Goal: Obtain resource: Download file/media

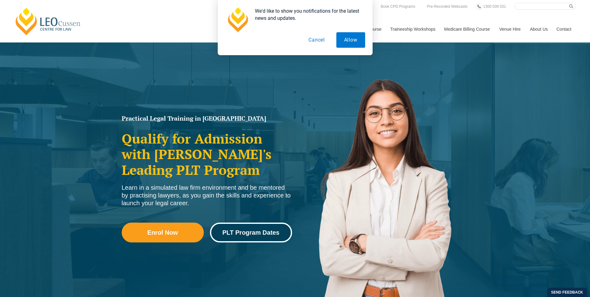
click at [259, 225] on link "PLT Program Dates" at bounding box center [251, 232] width 82 height 20
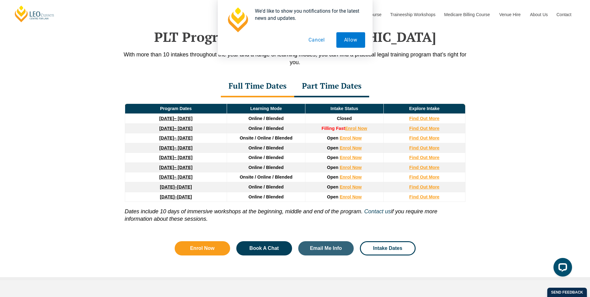
click at [317, 41] on button "Cancel" at bounding box center [317, 39] width 32 height 15
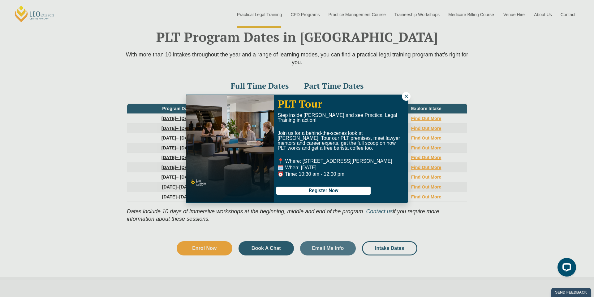
click at [404, 100] on button at bounding box center [406, 96] width 9 height 9
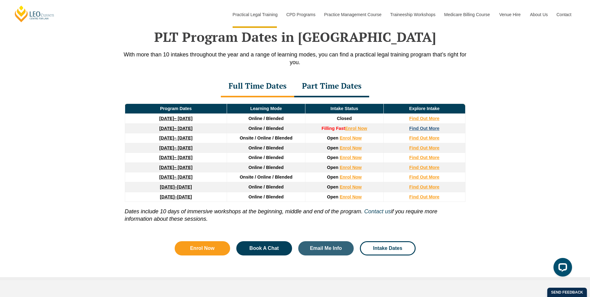
click at [420, 128] on strong "Find Out More" at bounding box center [424, 128] width 30 height 5
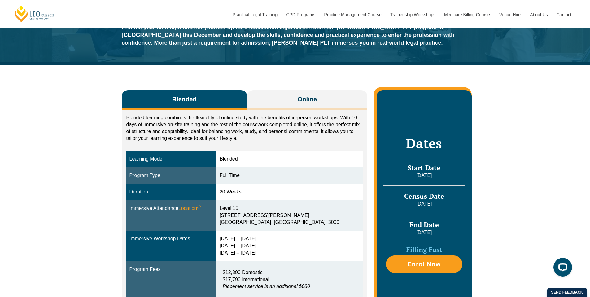
scroll to position [46, 0]
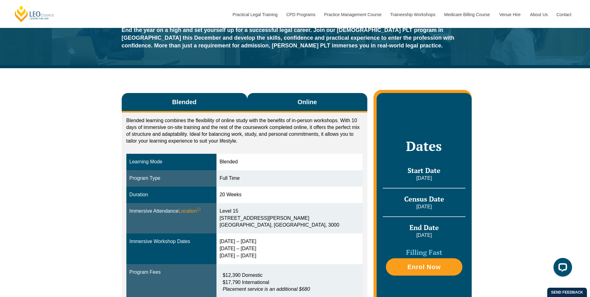
click at [275, 105] on button "Online" at bounding box center [307, 103] width 120 height 20
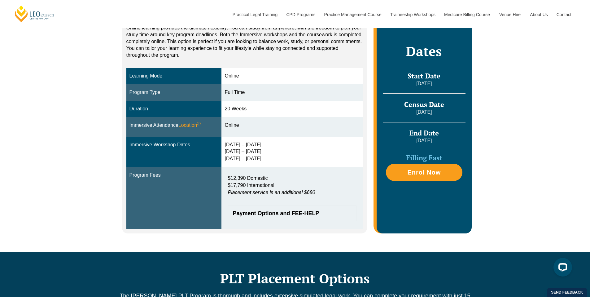
scroll to position [140, 0]
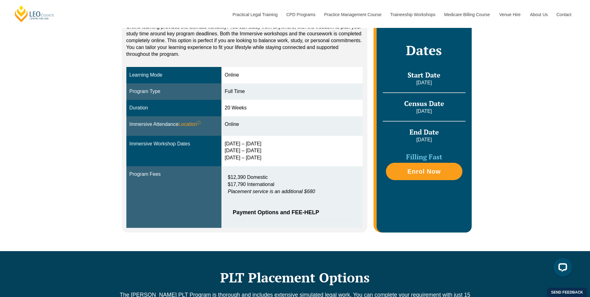
click at [327, 175] on p "$12,390 Domestic $17,790 International Placement service is an additional $680" at bounding box center [292, 184] width 129 height 21
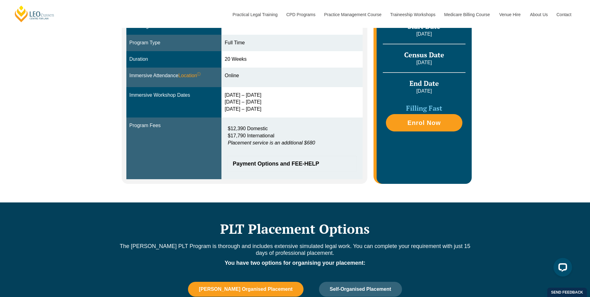
scroll to position [190, 0]
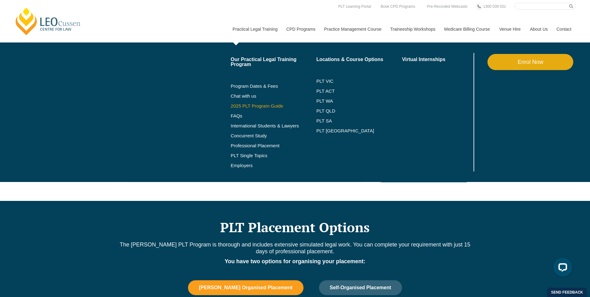
click at [253, 105] on link "2025 PLT Program Guide" at bounding box center [266, 105] width 70 height 5
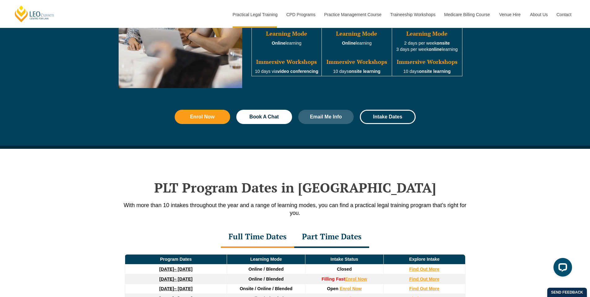
scroll to position [655, 0]
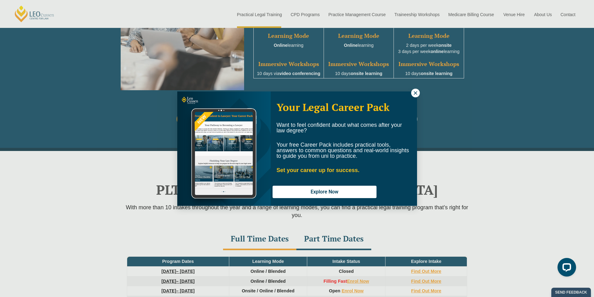
click at [415, 94] on icon at bounding box center [416, 93] width 6 height 6
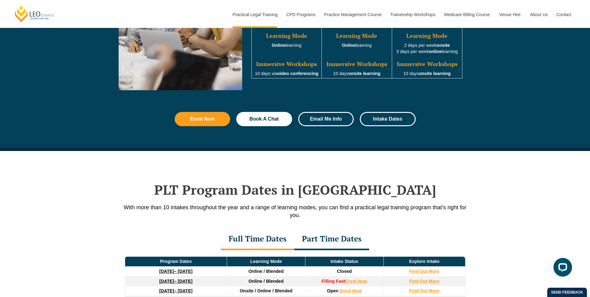
click at [342, 121] on span "Email Me Info" at bounding box center [325, 118] width 39 height 5
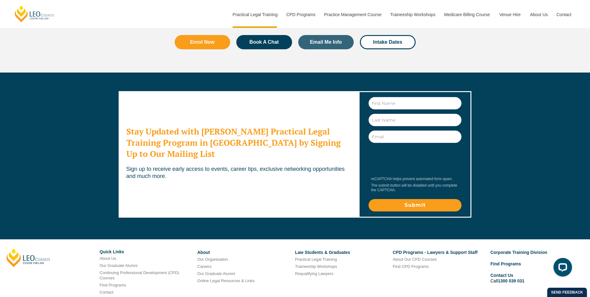
scroll to position [3341, 0]
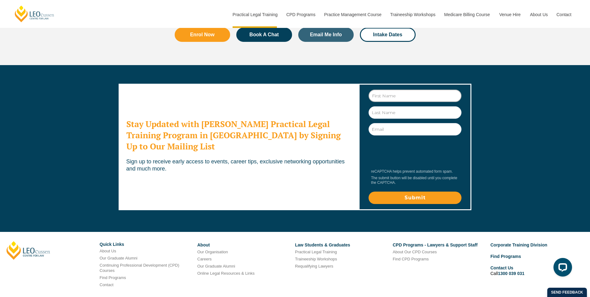
click at [389, 89] on input "First Name" at bounding box center [414, 95] width 93 height 12
type input "Michael"
type input "Lam"
drag, startPoint x: 426, startPoint y: 86, endPoint x: 281, endPoint y: 86, distance: 145.2
click at [279, 86] on div "Stay Updated with Leo Cussen's Practical Legal Training Program in Victoria by …" at bounding box center [295, 146] width 353 height 163
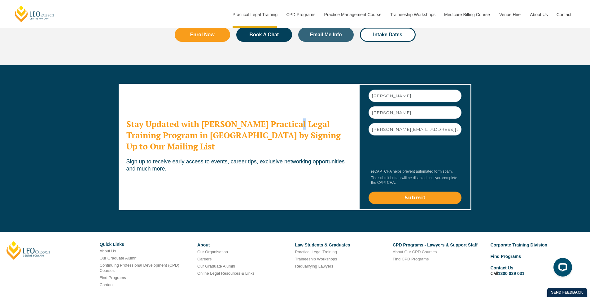
click at [299, 118] on h2 "Stay Updated with Leo Cussen's Practical Legal Training Program in Victoria by …" at bounding box center [238, 134] width 224 height 33
click at [397, 123] on input "michael.lam1@monash.edu" at bounding box center [414, 129] width 93 height 12
drag, startPoint x: 398, startPoint y: 84, endPoint x: 461, endPoint y: 83, distance: 62.8
click at [462, 89] on div "First Name Michael Last Name Lam Email michael.lam1@monash.edu reCAPTCHA helps …" at bounding box center [415, 146] width 102 height 115
type input "michael.lam0004@gmail.com"
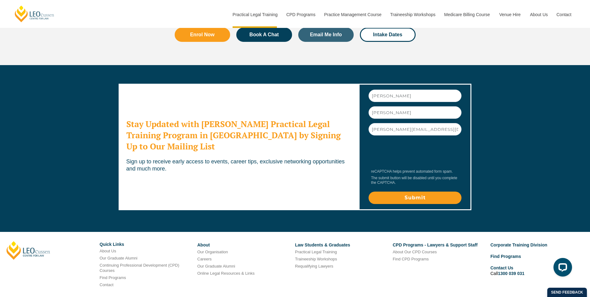
scroll to position [3330, 0]
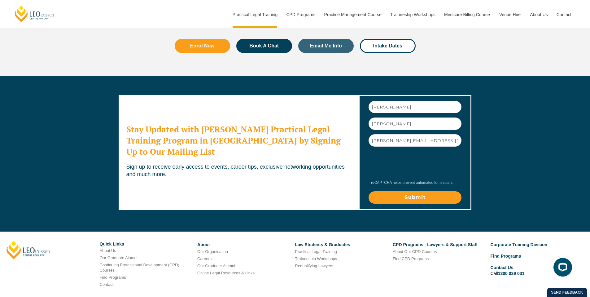
click at [399, 191] on input "Submit" at bounding box center [414, 197] width 93 height 12
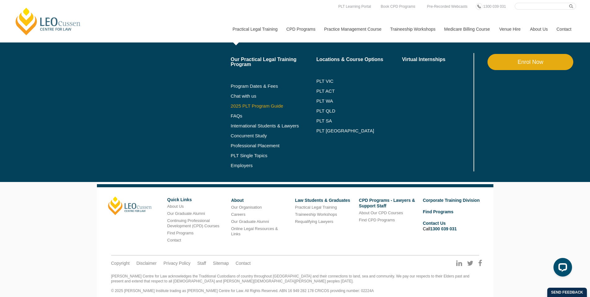
click at [240, 107] on link "2025 PLT Program Guide" at bounding box center [266, 105] width 70 height 5
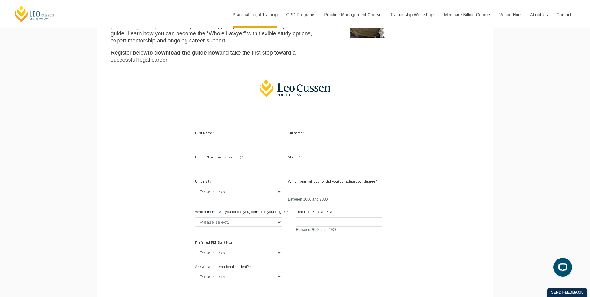
scroll to position [107, 0]
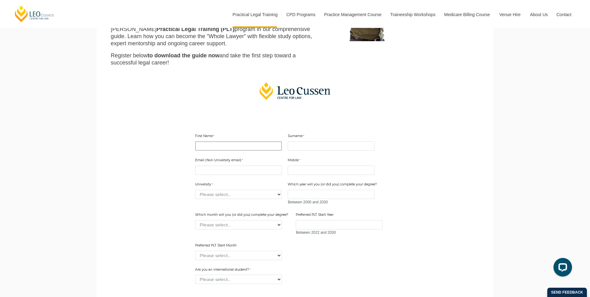
click at [237, 147] on input "First Name" at bounding box center [238, 145] width 87 height 9
type input "Michael"
type input "Lam"
type input "michael.lam1@monash.edu"
type input "0478578906"
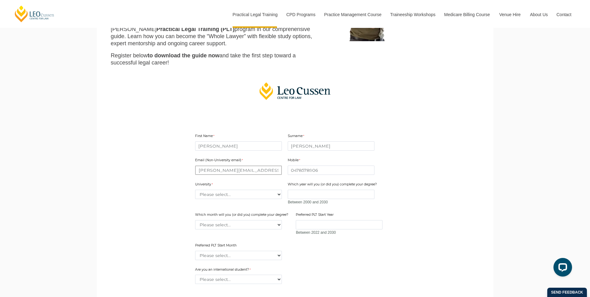
drag, startPoint x: 229, startPoint y: 170, endPoint x: 319, endPoint y: 170, distance: 90.4
click at [319, 171] on div "Email (Non-University email) michael.lam1@monash.edu Mobile 0478578906 0 charac…" at bounding box center [295, 206] width 205 height 109
type input "michael.lam0004@gmail.com"
click at [263, 195] on select "Please select... Australian Catholic University Australian National University …" at bounding box center [238, 193] width 87 height 9
select select "tfa_2194"
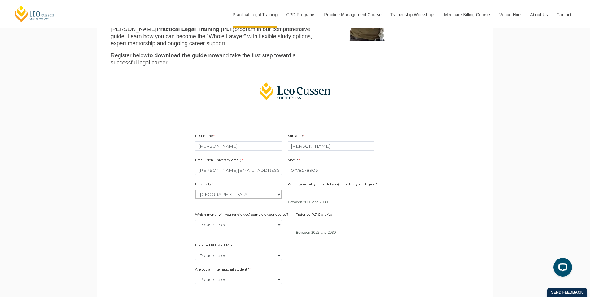
click at [195, 189] on select "Please select... Australian Catholic University Australian National University …" at bounding box center [238, 193] width 87 height 9
click at [298, 197] on input "Which year will you (or did you) complete your degree?" at bounding box center [331, 193] width 87 height 9
type input "2022"
click at [272, 224] on select "Please select... January February March April May June July August September Oc…" at bounding box center [238, 224] width 87 height 9
select select "tfa_2231"
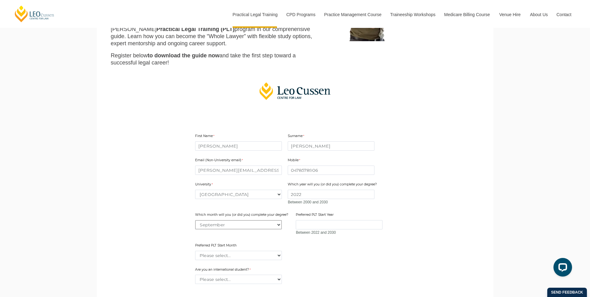
click at [195, 220] on select "Please select... January February March April May June July August September Oc…" at bounding box center [238, 224] width 87 height 9
click at [308, 226] on input "Preferred PLT Start Year" at bounding box center [339, 224] width 87 height 9
type input "2025"
click at [255, 254] on select "Please select... January February March April May June July August September Oc…" at bounding box center [238, 254] width 87 height 9
select select "tfa_2345"
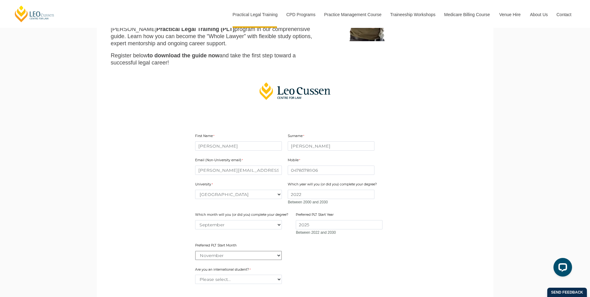
click at [195, 250] on select "Please select... January February March April May June July August September Oc…" at bounding box center [238, 254] width 87 height 9
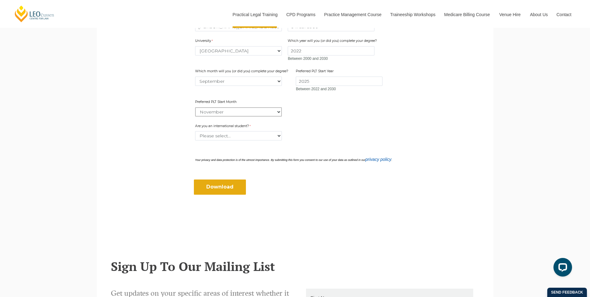
scroll to position [251, 0]
click at [246, 137] on select "Please select... Yes No" at bounding box center [238, 135] width 87 height 9
select select "tfa_60"
click at [195, 131] on select "Please select... Yes No" at bounding box center [238, 135] width 87 height 9
click at [218, 185] on input "Download" at bounding box center [220, 186] width 52 height 15
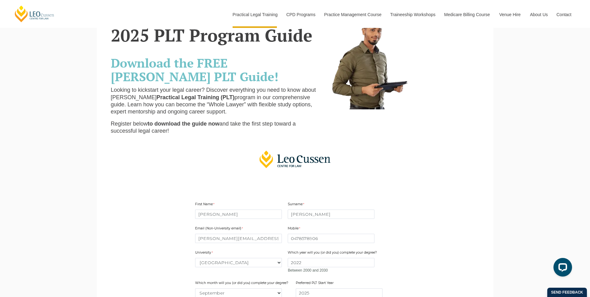
scroll to position [38, 0]
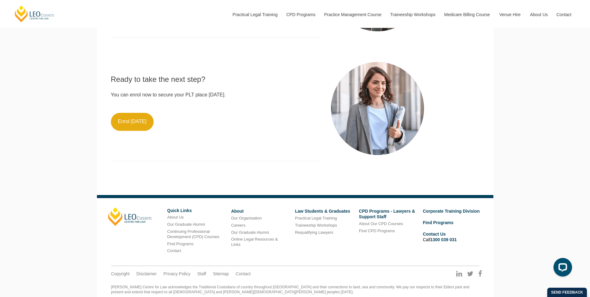
scroll to position [541, 0]
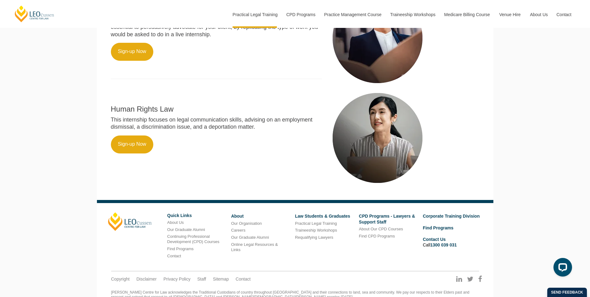
scroll to position [449, 0]
